Goal: Book appointment/travel/reservation

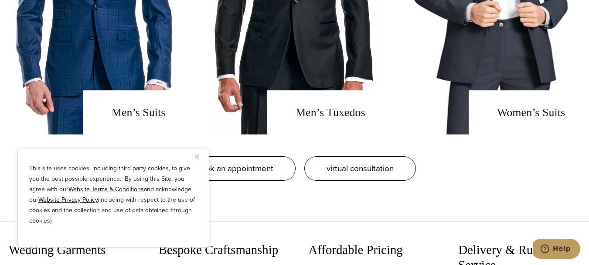
scroll to position [742, 0]
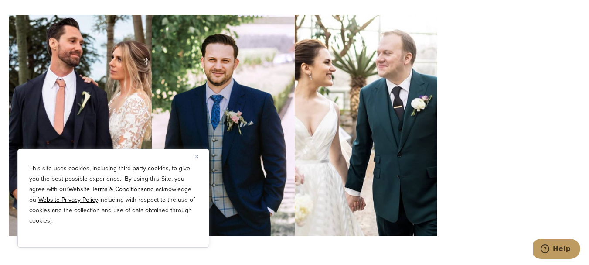
scroll to position [2705, 0]
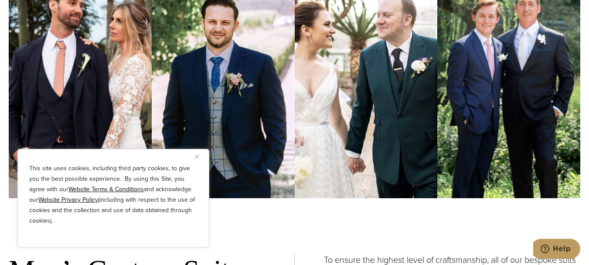
click at [484, 107] on img at bounding box center [509, 87] width 143 height 221
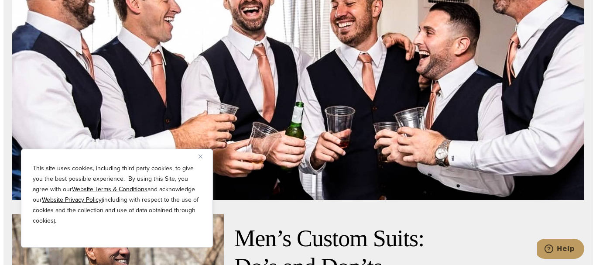
scroll to position [3359, 0]
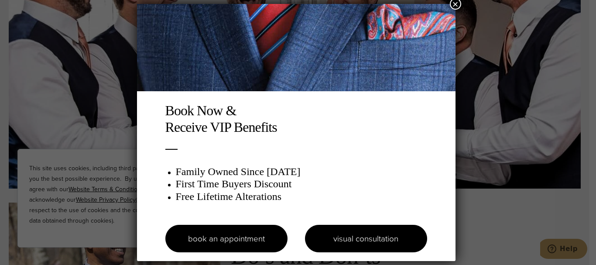
click at [394, 242] on link "visual consultation" at bounding box center [366, 238] width 122 height 27
